Goal: Task Accomplishment & Management: Complete application form

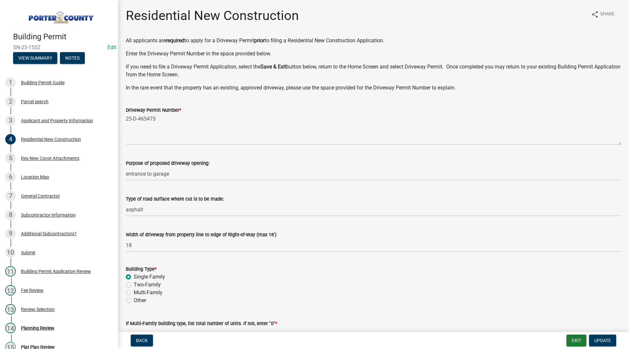
select select "4da9c449-5c2c-48cd-a36d-d108213ca6ba"
select select "61f444c2-0fc1-413e-9948-9a2e89704ff6"
select select "8bba6b76-e342-4289-bfbc-7f8a7eb2a853"
select select "5ba551af-3543-4bb1-864b-48bcd75e9b29"
select select "e4a9b6e5-deab-401f-b49d-c88af2388f46"
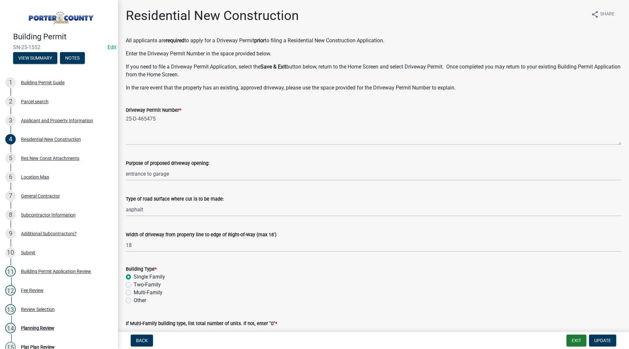
select select "a7554658-1ff0-4ba4-86bb-30b1109b1a56"
select select "bbae15df-4b7c-4889-a1a2-bdce83955e33"
select select "d3842ca8-a9b0-43e7-b24f-ba0c572b5ff6"
select select "50a44c09-eff3-49e6-b997-ff903361b5ac"
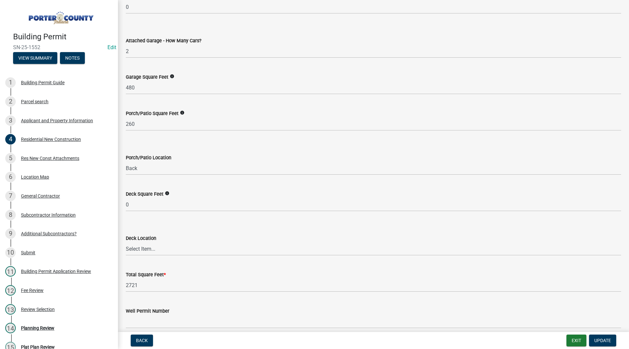
scroll to position [1694, 0]
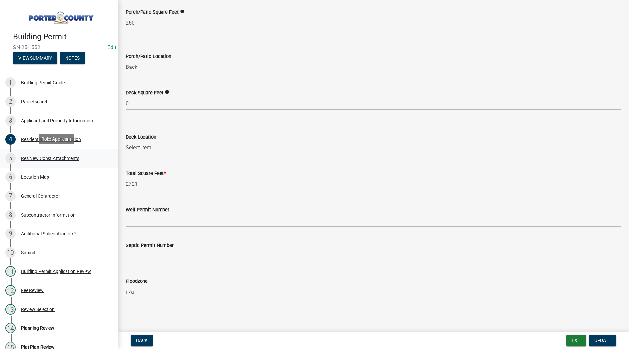
click at [61, 154] on div "5 Res New Const Attachments" at bounding box center [56, 158] width 102 height 10
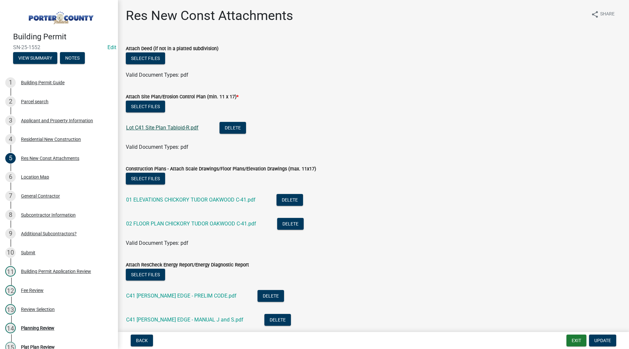
click at [141, 126] on link "Lot C41 Site Plan Tabloid-R.pdf" at bounding box center [162, 127] width 72 height 6
click at [199, 201] on link "01 ELEVATIONS CHICKORY TUDOR OAKWOOD C-41.pdf" at bounding box center [190, 199] width 129 height 6
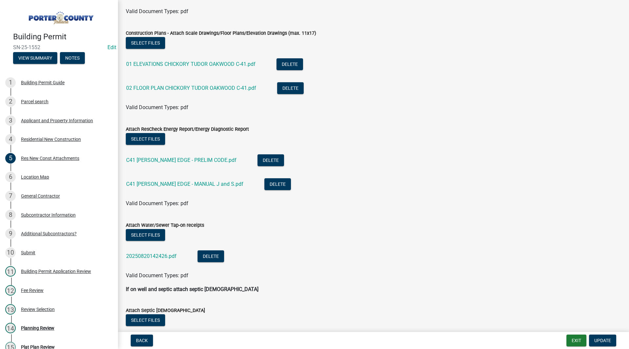
scroll to position [131, 0]
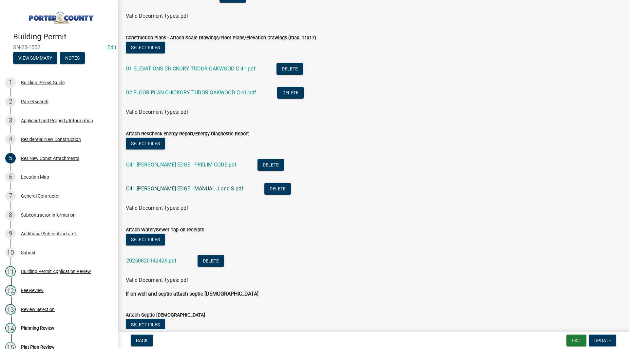
click at [178, 191] on link "C41 [PERSON_NAME] EDGE - MANUAL J and S.pdf" at bounding box center [184, 188] width 117 height 6
click at [42, 139] on div "Residential New Construction" at bounding box center [51, 139] width 60 height 5
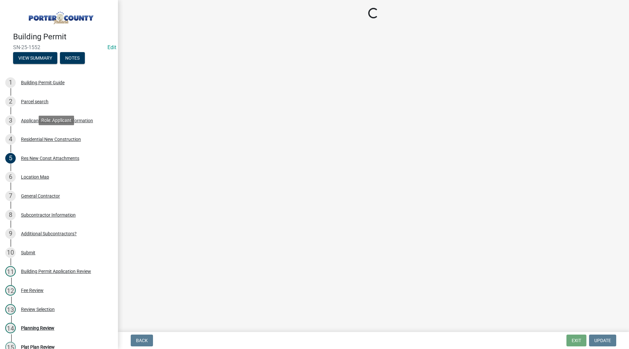
scroll to position [0, 0]
select select "4da9c449-5c2c-48cd-a36d-d108213ca6ba"
select select "61f444c2-0fc1-413e-9948-9a2e89704ff6"
select select "8bba6b76-e342-4289-bfbc-7f8a7eb2a853"
select select "5ba551af-3543-4bb1-864b-48bcd75e9b29"
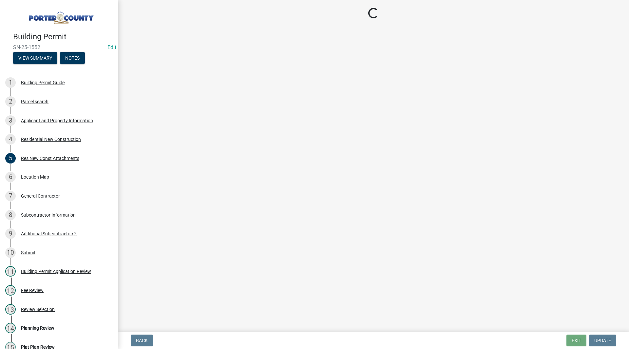
select select "e4a9b6e5-deab-401f-b49d-c88af2388f46"
select select "a7554658-1ff0-4ba4-86bb-30b1109b1a56"
select select "bbae15df-4b7c-4889-a1a2-bdce83955e33"
select select "d3842ca8-a9b0-43e7-b24f-ba0c572b5ff6"
select select "50a44c09-eff3-49e6-b997-ff903361b5ac"
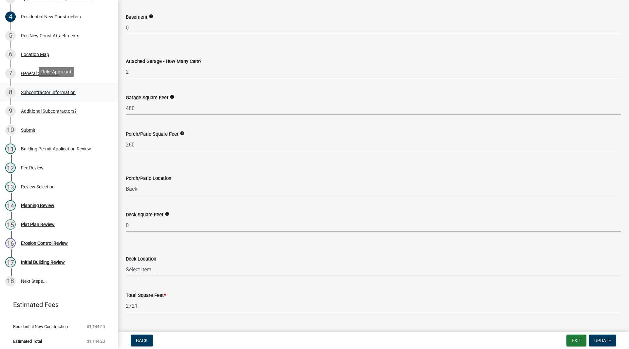
scroll to position [124, 0]
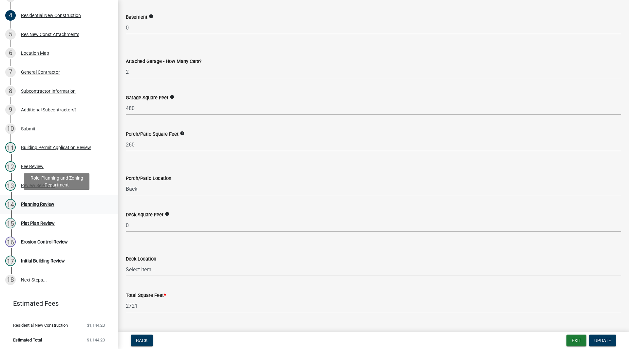
click at [52, 205] on div "Planning Review" at bounding box center [37, 204] width 33 height 5
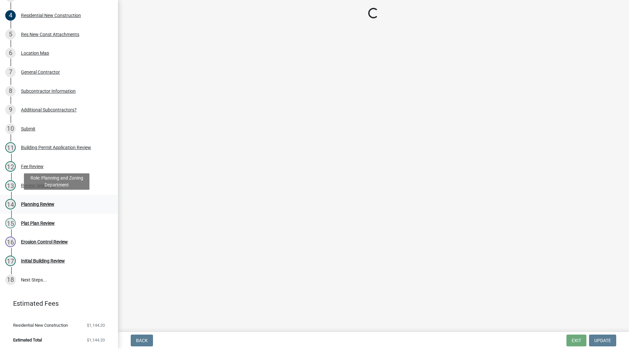
scroll to position [0, 0]
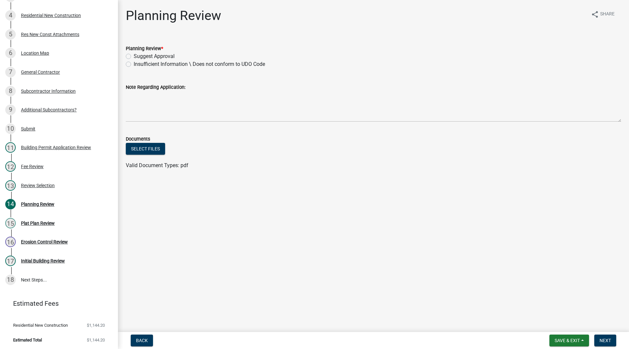
click at [148, 57] on label "Suggest Approval" at bounding box center [154, 56] width 41 height 8
click at [138, 57] on input "Suggest Approval" at bounding box center [136, 54] width 4 height 4
radio input "true"
click at [606, 337] on button "Next" at bounding box center [605, 340] width 22 height 12
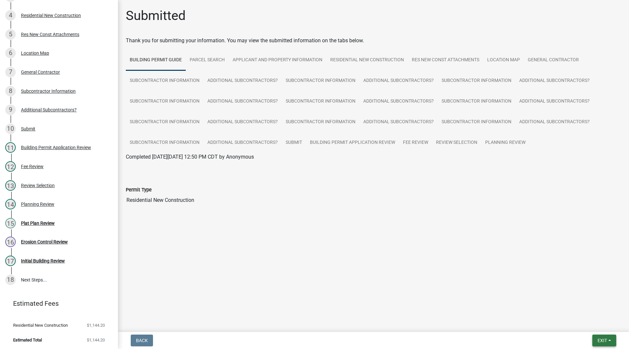
click at [601, 339] on span "Exit" at bounding box center [601, 340] width 9 height 5
click at [589, 324] on button "Save & Exit" at bounding box center [590, 323] width 52 height 16
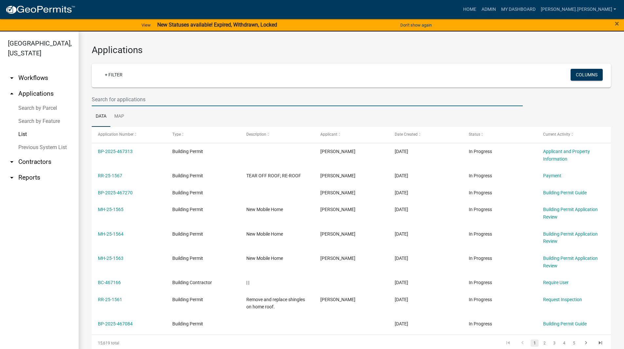
click at [174, 102] on input "text" at bounding box center [307, 99] width 431 height 13
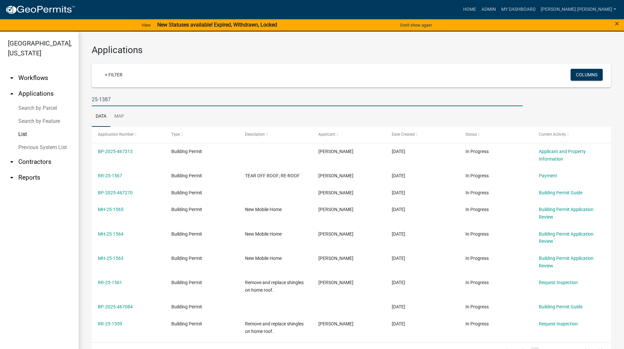
type input "25-1387"
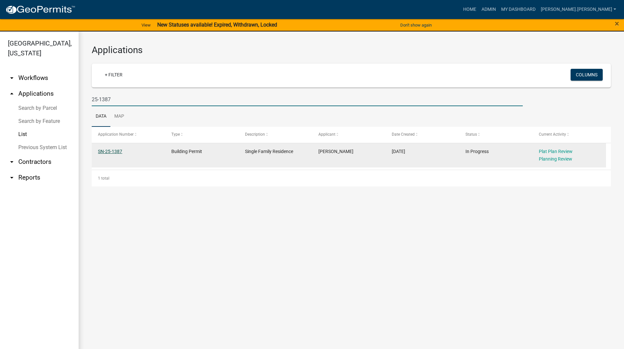
click at [103, 149] on link "SN-25-1387" at bounding box center [110, 151] width 24 height 5
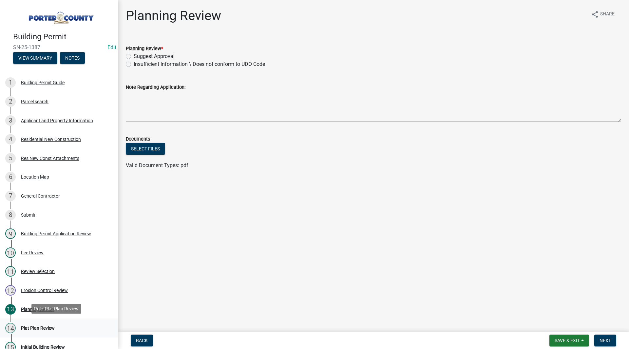
click at [33, 323] on div "14 Plat Plan Review" at bounding box center [56, 328] width 102 height 10
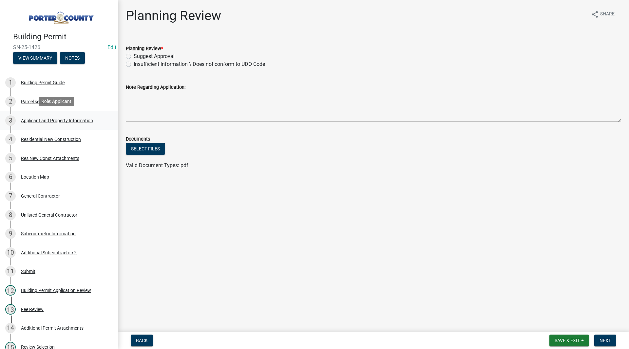
click at [70, 121] on div "Applicant and Property Information" at bounding box center [57, 120] width 72 height 5
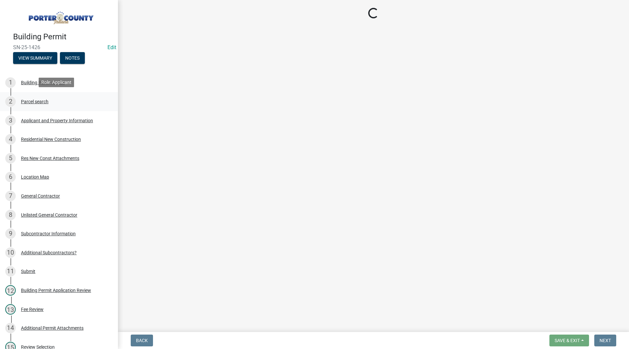
select select "eebc071e-620a-4db8-83e9-cb6b194c67e9"
select select "b0f6f87b-588c-48c3-b728-322303c6bafe"
select select "ea6751d4-6bf7-4a16-89ee-f7801ab82aa1"
select select "271bd504-2c49-4a3f-937e-0db1d3436bac"
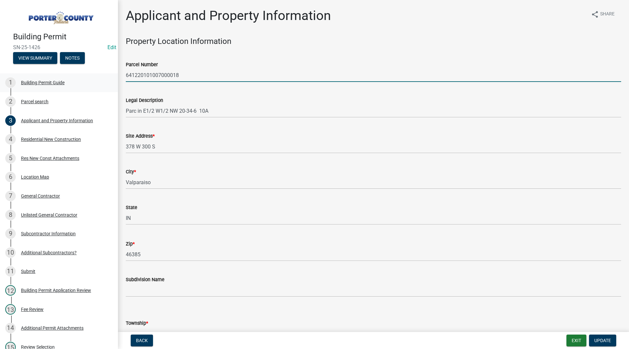
drag, startPoint x: 180, startPoint y: 72, endPoint x: 105, endPoint y: 81, distance: 75.1
click at [105, 81] on div "Building Permit SN-25-1426 Edit View Summary Notes 1 Building Permit Guide 2 Pa…" at bounding box center [314, 174] width 629 height 349
click at [146, 84] on wm-data-entity-input "Parcel Number 641220101007000018" at bounding box center [373, 69] width 495 height 36
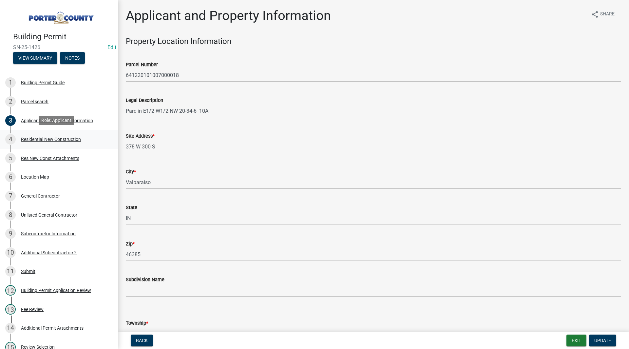
click at [47, 147] on link "4 Residential New Construction" at bounding box center [59, 139] width 118 height 19
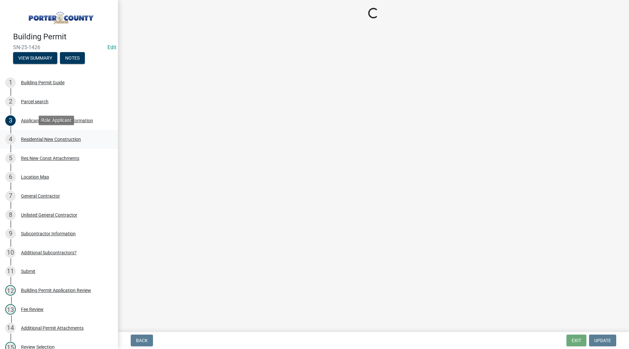
select select "aa8ef749-a8b0-43a5-816a-8f0191649d18"
select select "68e86ab4-d09c-4fda-bc2a-127ac99089df"
select select "666a500f-a95f-47fe-a746-b84e1890a92c"
select select "44bf48fd-3488-4042-bb62-c5b4f84020aa"
select select "b2533de0-56d2-4a1b-ad2e-8e3ba085ecca"
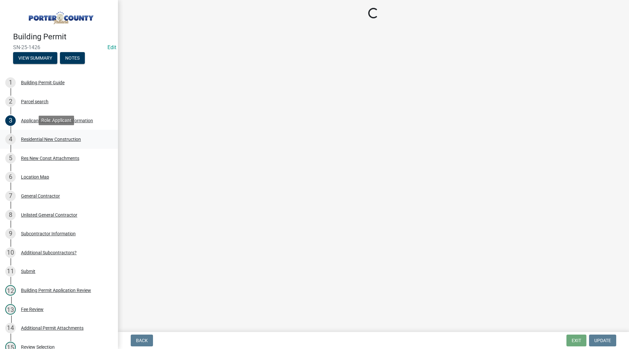
select select "a7554658-1ff0-4ba4-86bb-30b1109b1a56"
select select "bbae15df-4b7c-4889-a1a2-bdce83955e33"
select select "7427f001-d34c-4c58-bf3c-f60178144653"
select select "aeb13f5b-f618-4fb0-9457-a1d82e5b0688"
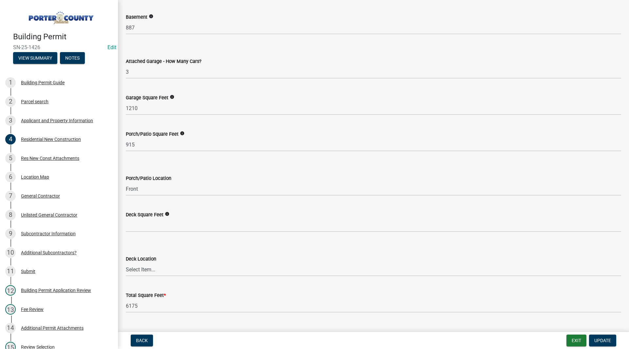
scroll to position [1694, 0]
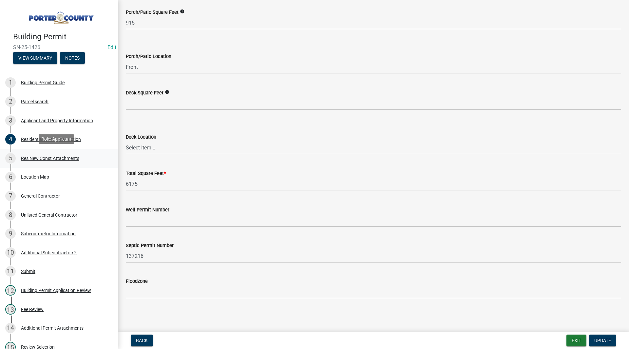
click at [68, 162] on link "5 Res New Const Attachments" at bounding box center [59, 158] width 118 height 19
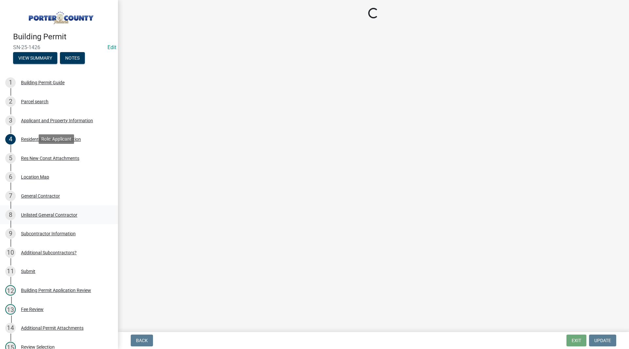
scroll to position [0, 0]
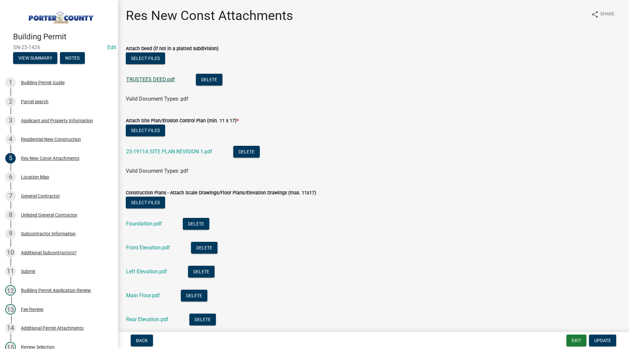
click at [138, 79] on link "TRUSTEES DEED.pdf" at bounding box center [150, 79] width 49 height 6
click at [188, 150] on link "25-1911A SITE PLAN REVISION 1.pdf" at bounding box center [169, 151] width 86 height 6
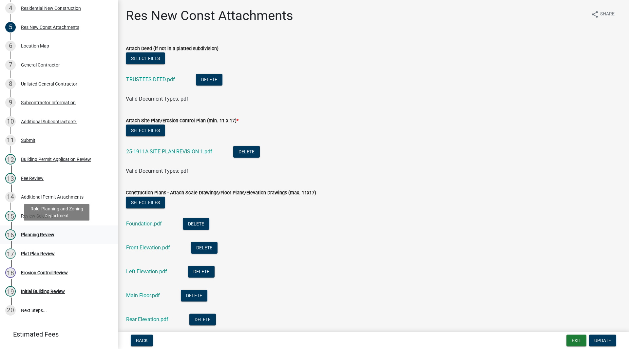
click at [33, 230] on div "16 Planning Review" at bounding box center [56, 234] width 102 height 10
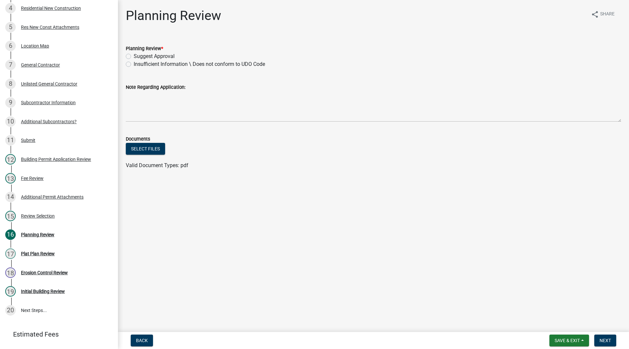
click at [152, 56] on label "Suggest Approval" at bounding box center [154, 56] width 41 height 8
click at [138, 56] on input "Suggest Approval" at bounding box center [136, 54] width 4 height 4
radio input "true"
click at [600, 341] on span "Next" at bounding box center [604, 340] width 11 height 5
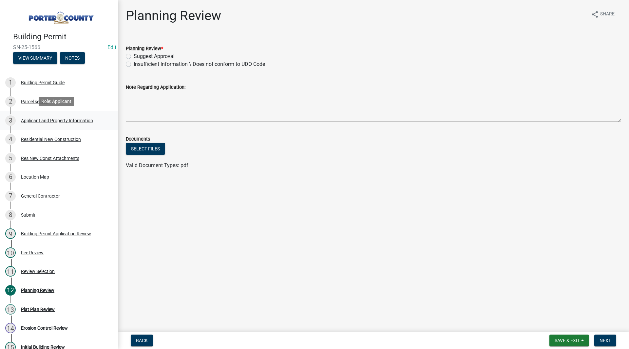
click at [61, 125] on link "3 Applicant and Property Information" at bounding box center [59, 120] width 118 height 19
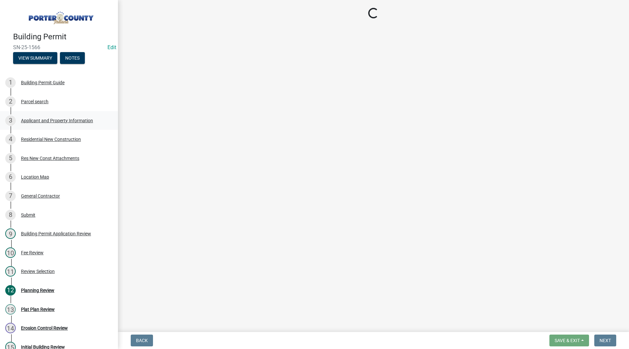
select select "dab8d744-4e32-40c1-942b-b7c1ea7347cb"
select select "ea6751d4-6bf7-4a16-89ee-f7801ab82aa1"
select select "92efe679-05f4-414a-9426-51627fba5de6"
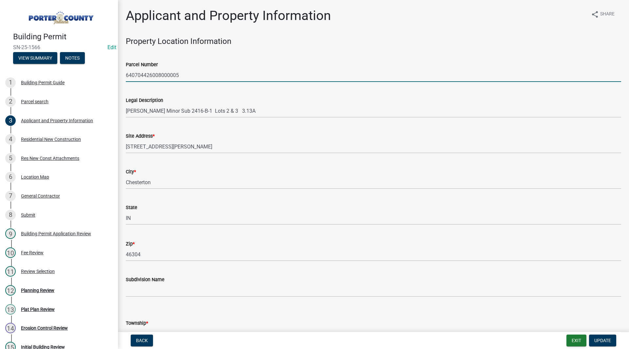
drag, startPoint x: 209, startPoint y: 76, endPoint x: 113, endPoint y: 74, distance: 96.0
click at [113, 74] on div "Building Permit SN-25-1566 Edit View Summary Notes 1 Building Permit Guide 2 Pa…" at bounding box center [314, 174] width 629 height 349
click at [187, 89] on div "Legal Description Jackson Minor Sub 2416-B-1 Lots 2 & 3 3.13A" at bounding box center [373, 102] width 495 height 30
click at [212, 94] on div "Legal Description Jackson Minor Sub 2416-B-1 Lots 2 & 3 3.13A" at bounding box center [373, 102] width 495 height 30
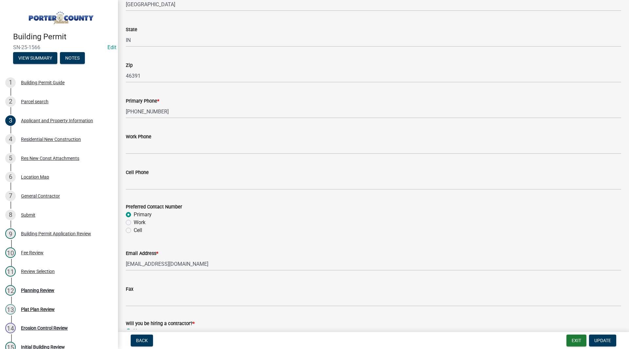
scroll to position [876, 0]
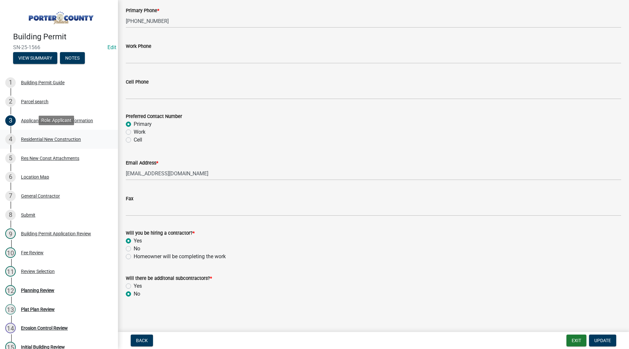
click at [69, 137] on div "Residential New Construction" at bounding box center [51, 139] width 60 height 5
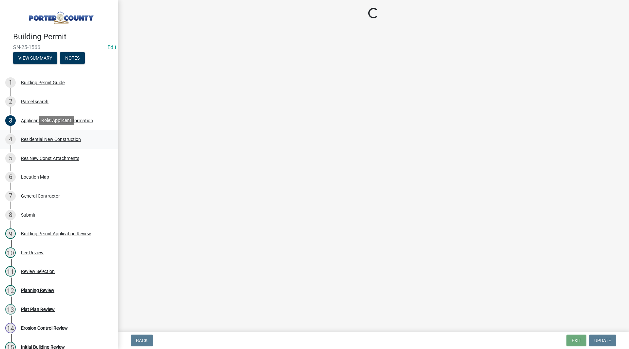
scroll to position [0, 0]
select select "4da9c449-5c2c-48cd-a36d-d108213ca6ba"
select select "61f444c2-0fc1-413e-9948-9a2e89704ff6"
select select "5ba551af-3543-4bb1-864b-48bcd75e9b29"
select select "a7554658-1ff0-4ba4-86bb-30b1109b1a56"
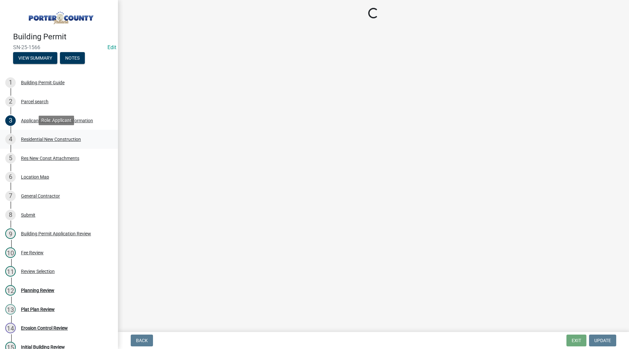
select select "7427f001-d34c-4c58-bf3c-f60178144653"
select select "aeb13f5b-f618-4fb0-9457-a1d82e5b0688"
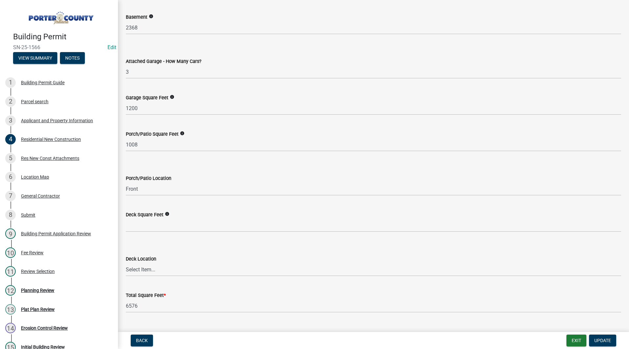
scroll to position [1694, 0]
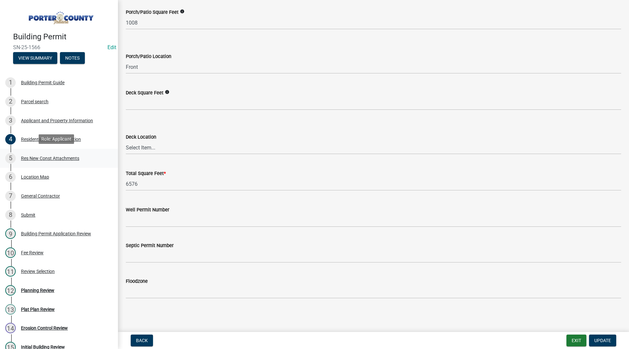
click at [72, 153] on div "5 Res New Const Attachments" at bounding box center [56, 158] width 102 height 10
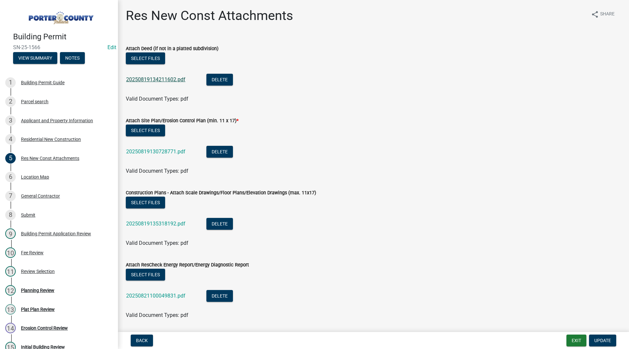
click at [147, 81] on link "20250819134211602.pdf" at bounding box center [155, 79] width 59 height 6
click at [149, 149] on link "20250819130728771.pdf" at bounding box center [155, 151] width 59 height 6
click at [161, 152] on link "20250819130728771.pdf" at bounding box center [155, 151] width 59 height 6
click at [164, 228] on div "20250819135318192.pdf" at bounding box center [161, 224] width 70 height 13
click at [164, 225] on link "20250819135318192.pdf" at bounding box center [155, 223] width 59 height 6
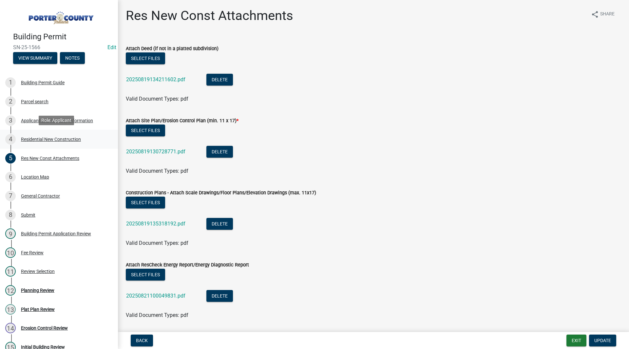
click at [65, 144] on link "4 Residential New Construction" at bounding box center [59, 139] width 118 height 19
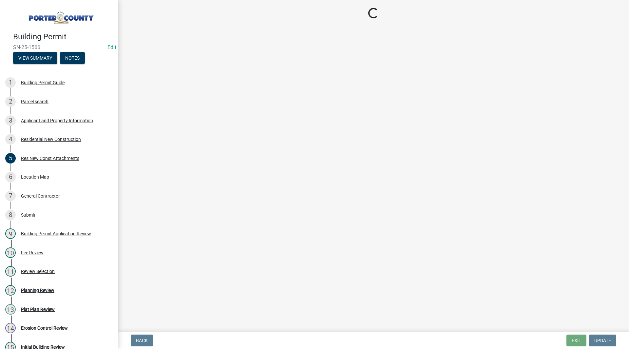
select select "4da9c449-5c2c-48cd-a36d-d108213ca6ba"
select select "61f444c2-0fc1-413e-9948-9a2e89704ff6"
select select "5ba551af-3543-4bb1-864b-48bcd75e9b29"
select select "a7554658-1ff0-4ba4-86bb-30b1109b1a56"
select select "7427f001-d34c-4c58-bf3c-f60178144653"
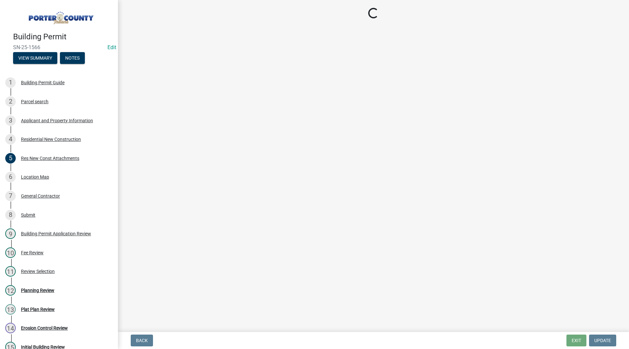
select select "aeb13f5b-f618-4fb0-9457-a1d82e5b0688"
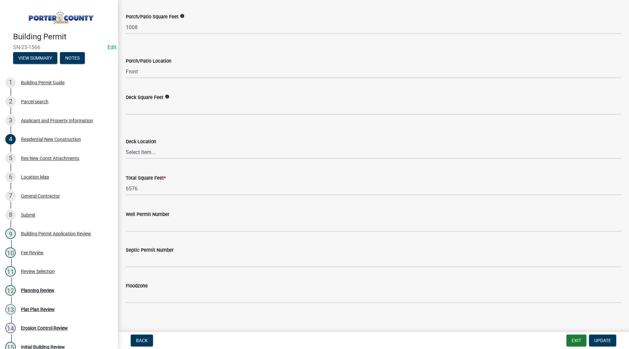
scroll to position [1694, 0]
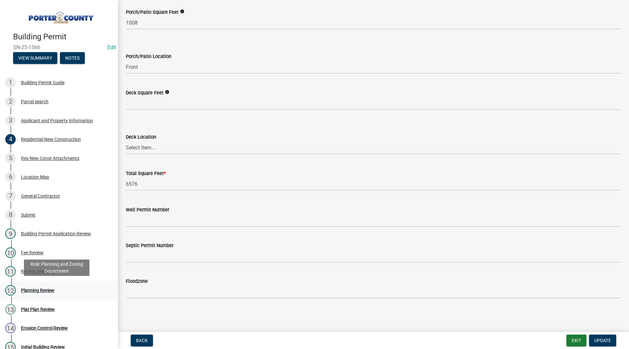
click at [39, 285] on div "12 Planning Review" at bounding box center [56, 290] width 102 height 10
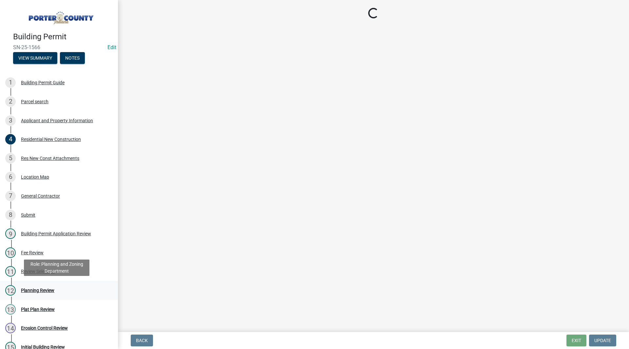
scroll to position [0, 0]
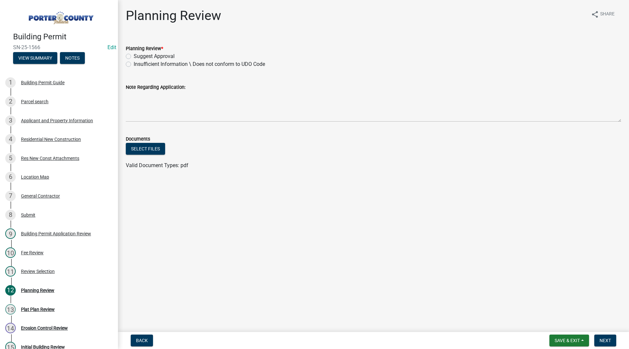
click at [167, 55] on label "Suggest Approval" at bounding box center [154, 56] width 41 height 8
click at [138, 55] on input "Suggest Approval" at bounding box center [136, 54] width 4 height 4
radio input "true"
click at [601, 345] on button "Next" at bounding box center [605, 340] width 22 height 12
